Goal: Information Seeking & Learning: Check status

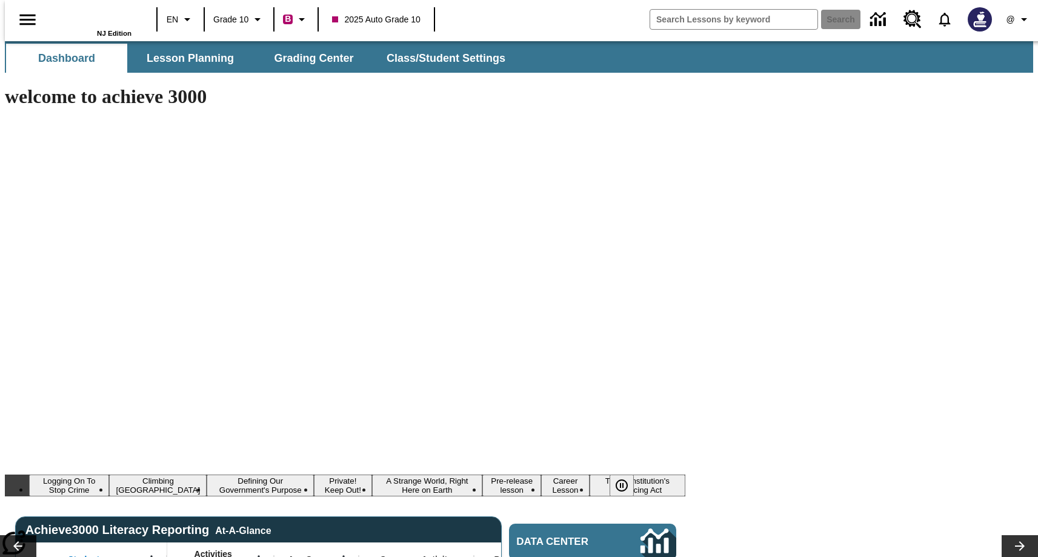
type input "-1"
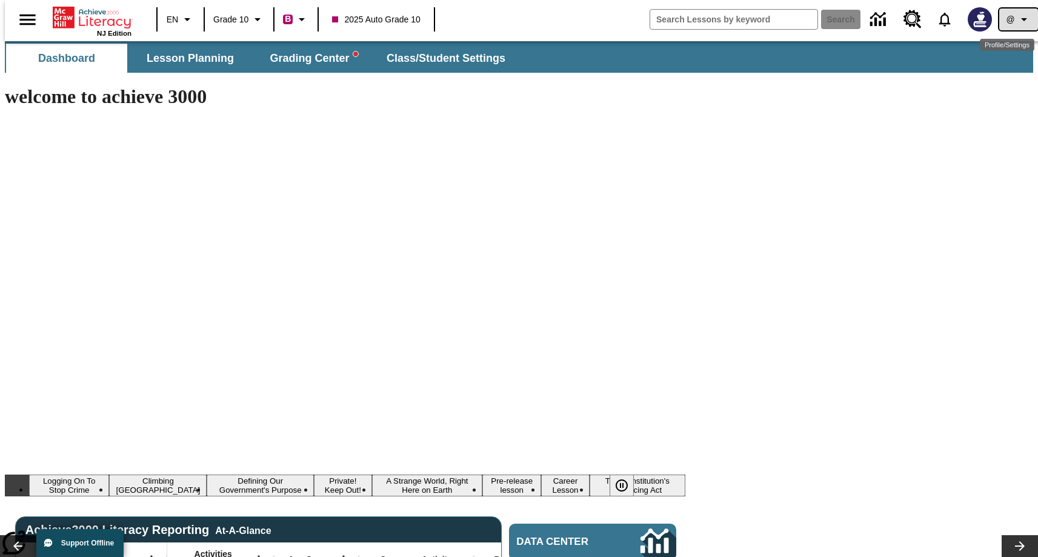
click at [1010, 16] on button "@" at bounding box center [1018, 19] width 39 height 22
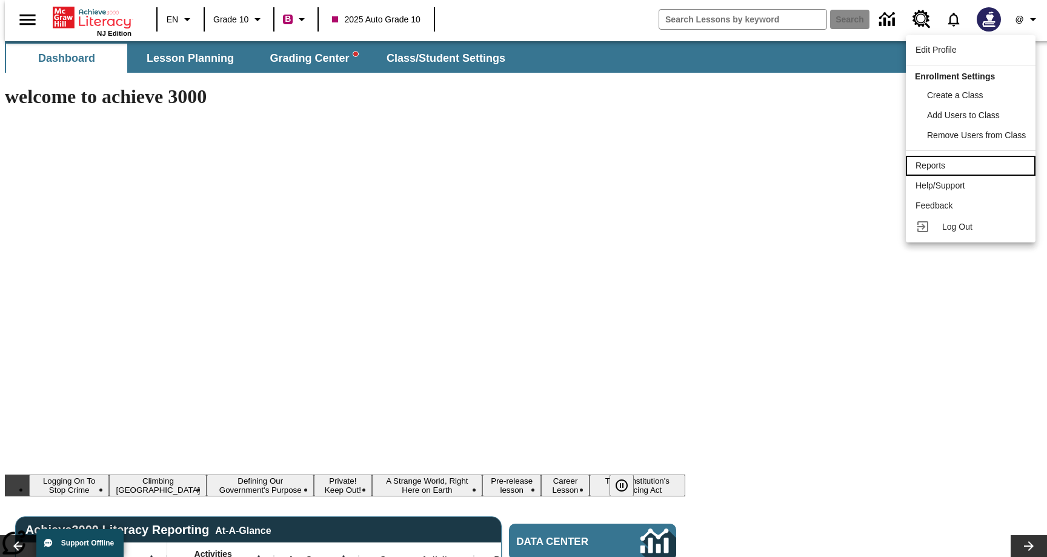
click at [959, 165] on div "Reports" at bounding box center [970, 165] width 110 height 13
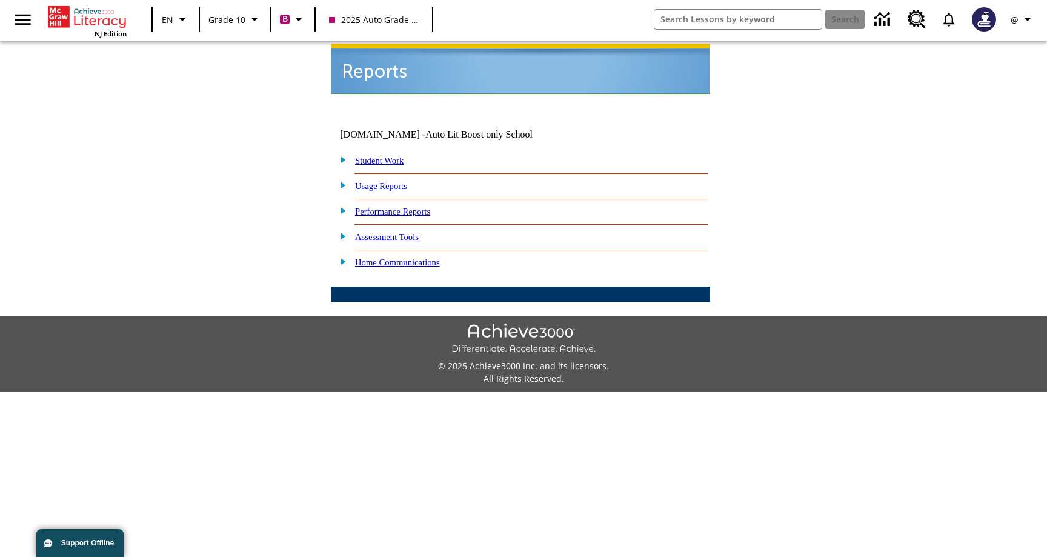
click at [411, 207] on link "Performance Reports" at bounding box center [392, 212] width 75 height 10
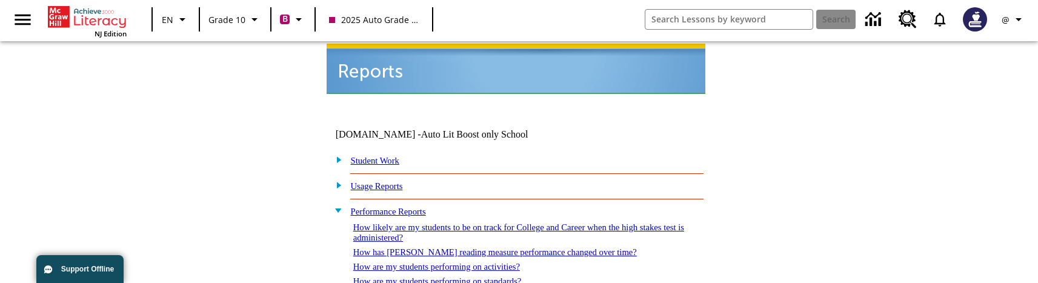
scroll to position [48, 0]
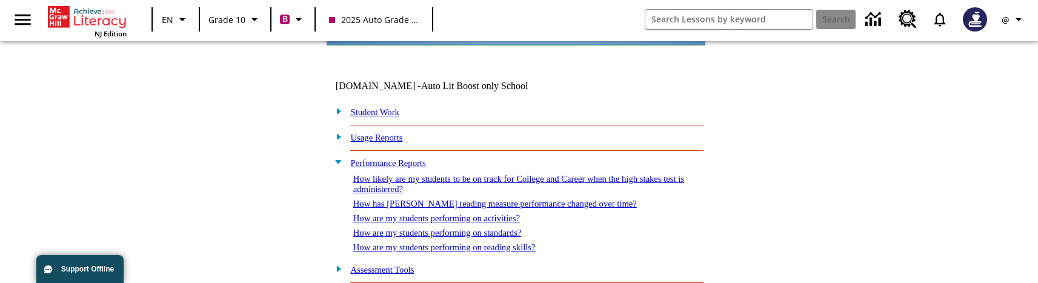
click at [494, 228] on link "How are my students performing on standards?" at bounding box center [437, 233] width 168 height 10
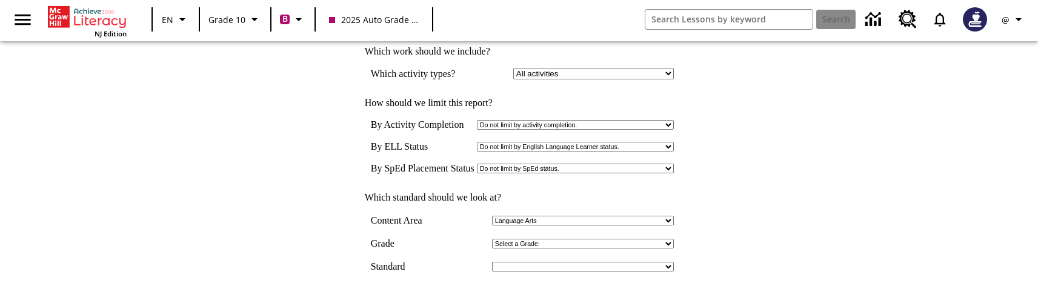
scroll to position [425, 0]
